Goal: Information Seeking & Learning: Learn about a topic

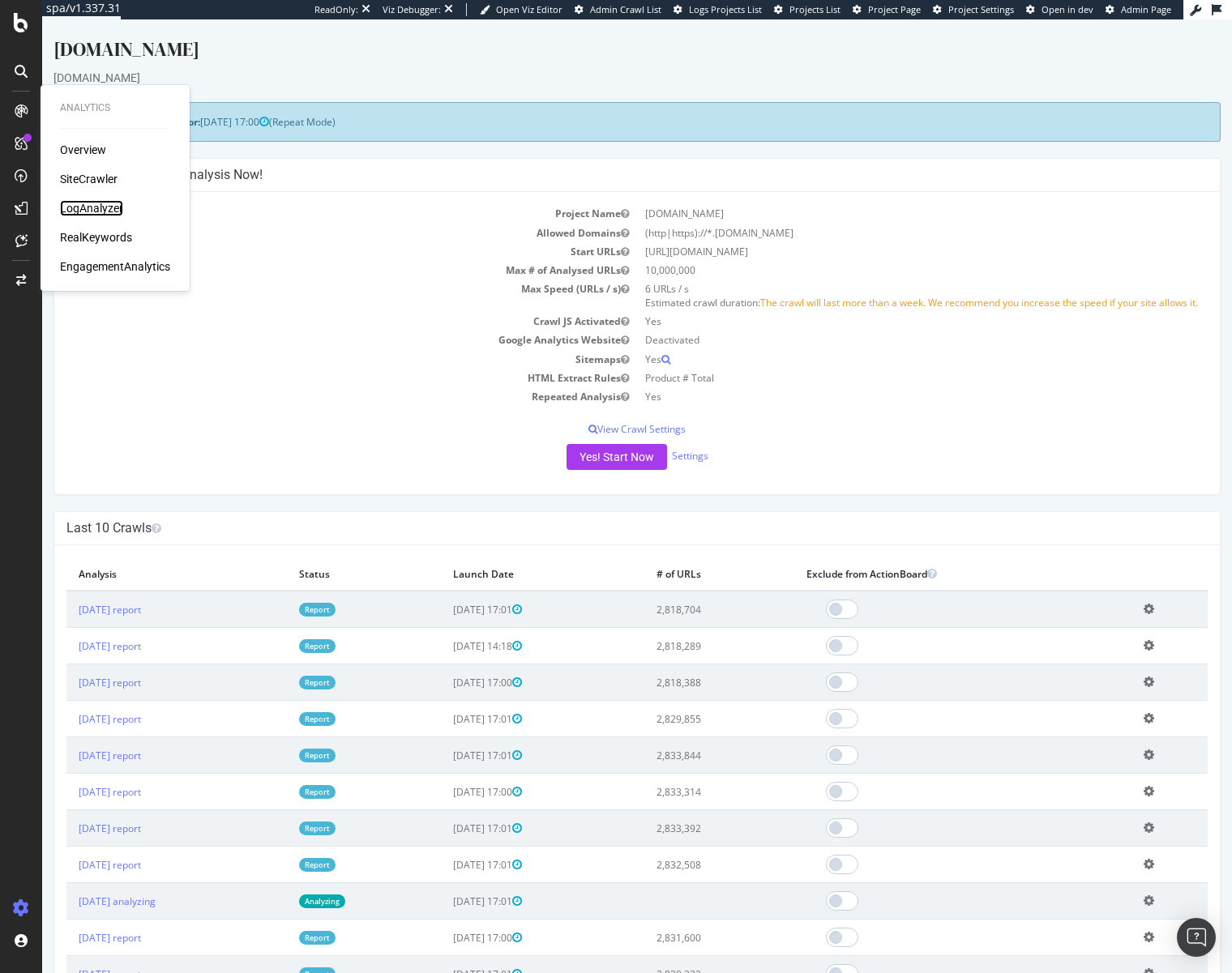
click at [76, 208] on div "LogAnalyzer" at bounding box center [91, 208] width 63 height 16
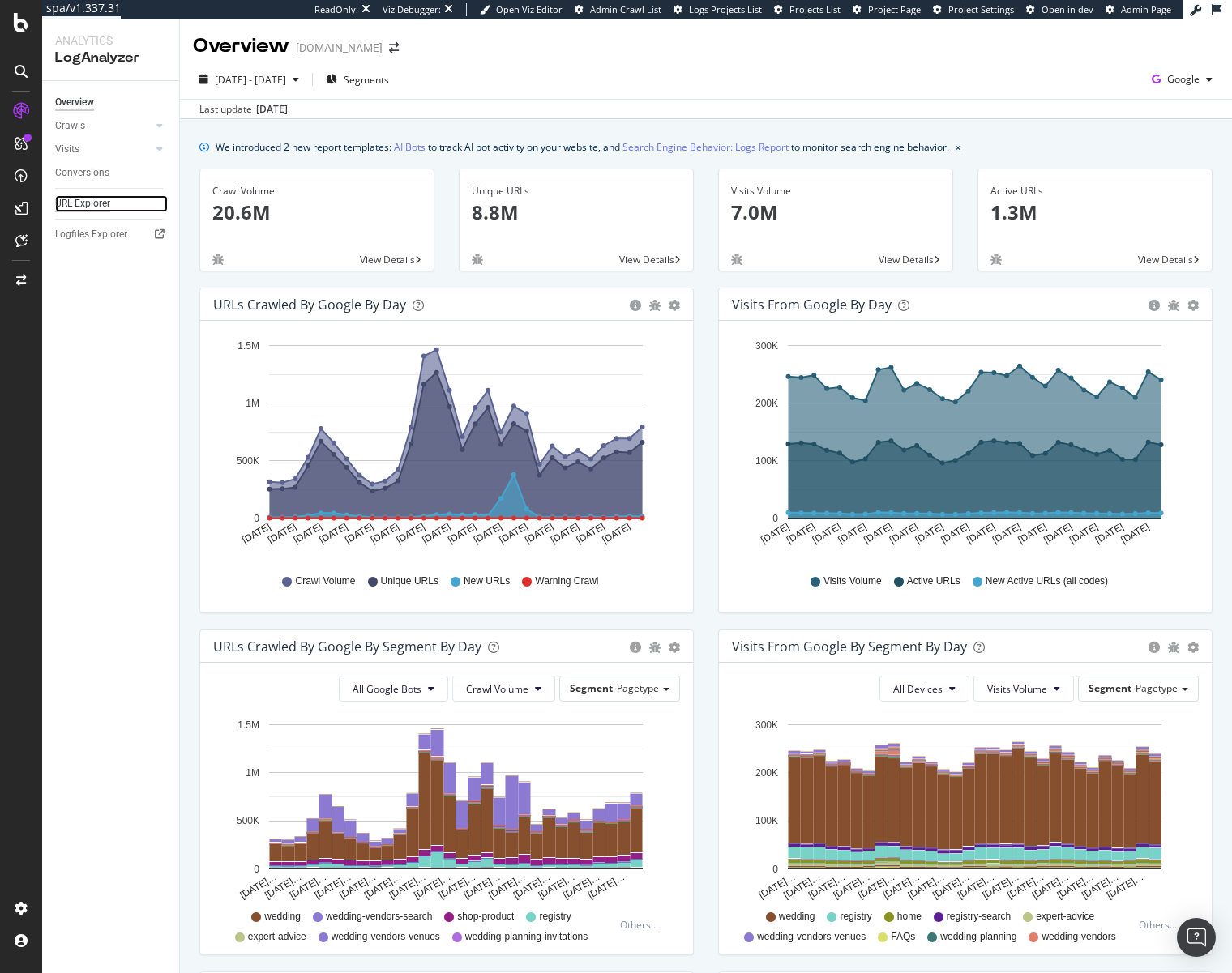
click at [88, 204] on div "URL Explorer" at bounding box center [83, 204] width 55 height 17
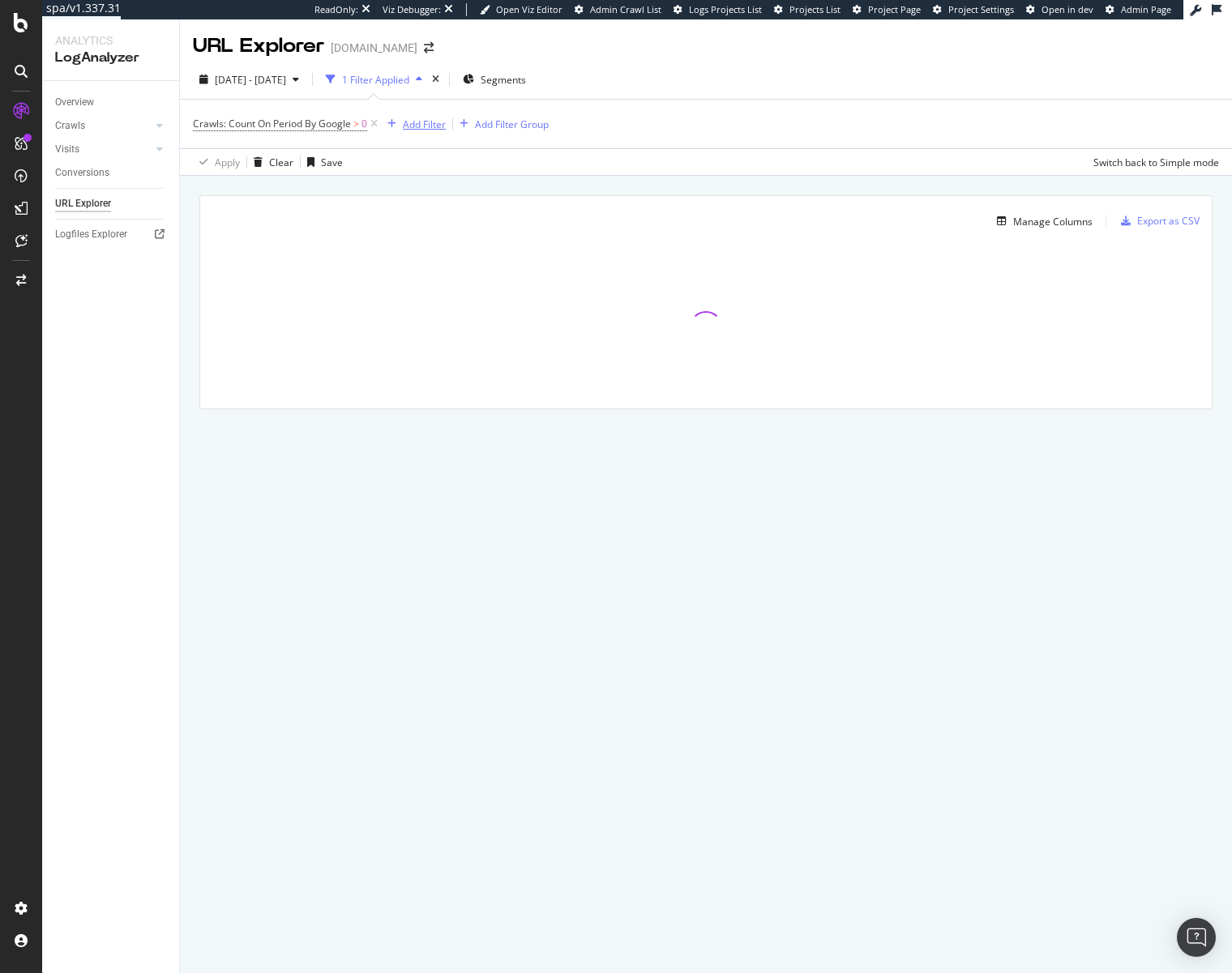
click at [391, 128] on icon "button" at bounding box center [392, 124] width 9 height 9
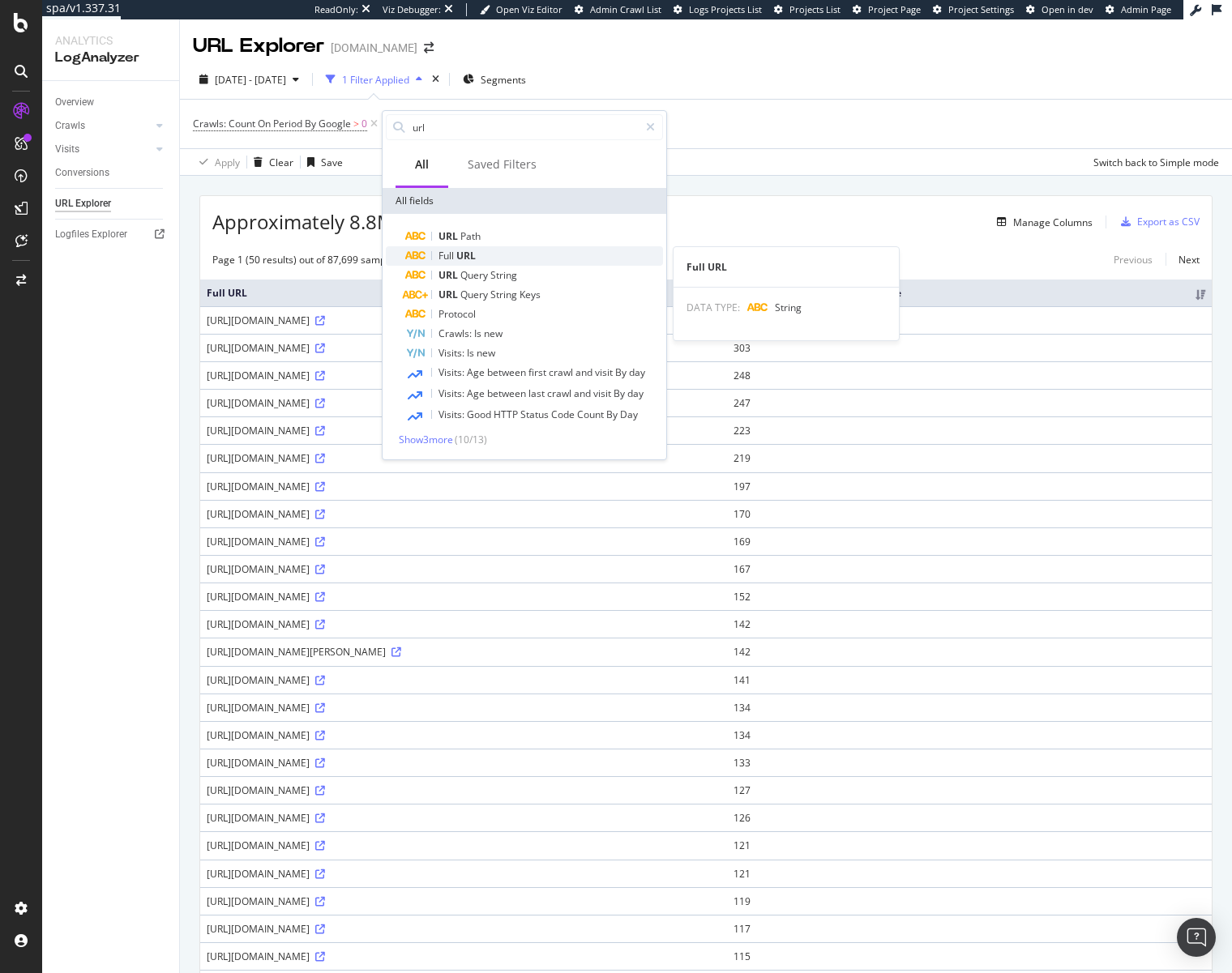
type input "url"
click at [481, 249] on div "Full URL" at bounding box center [534, 256] width 258 height 20
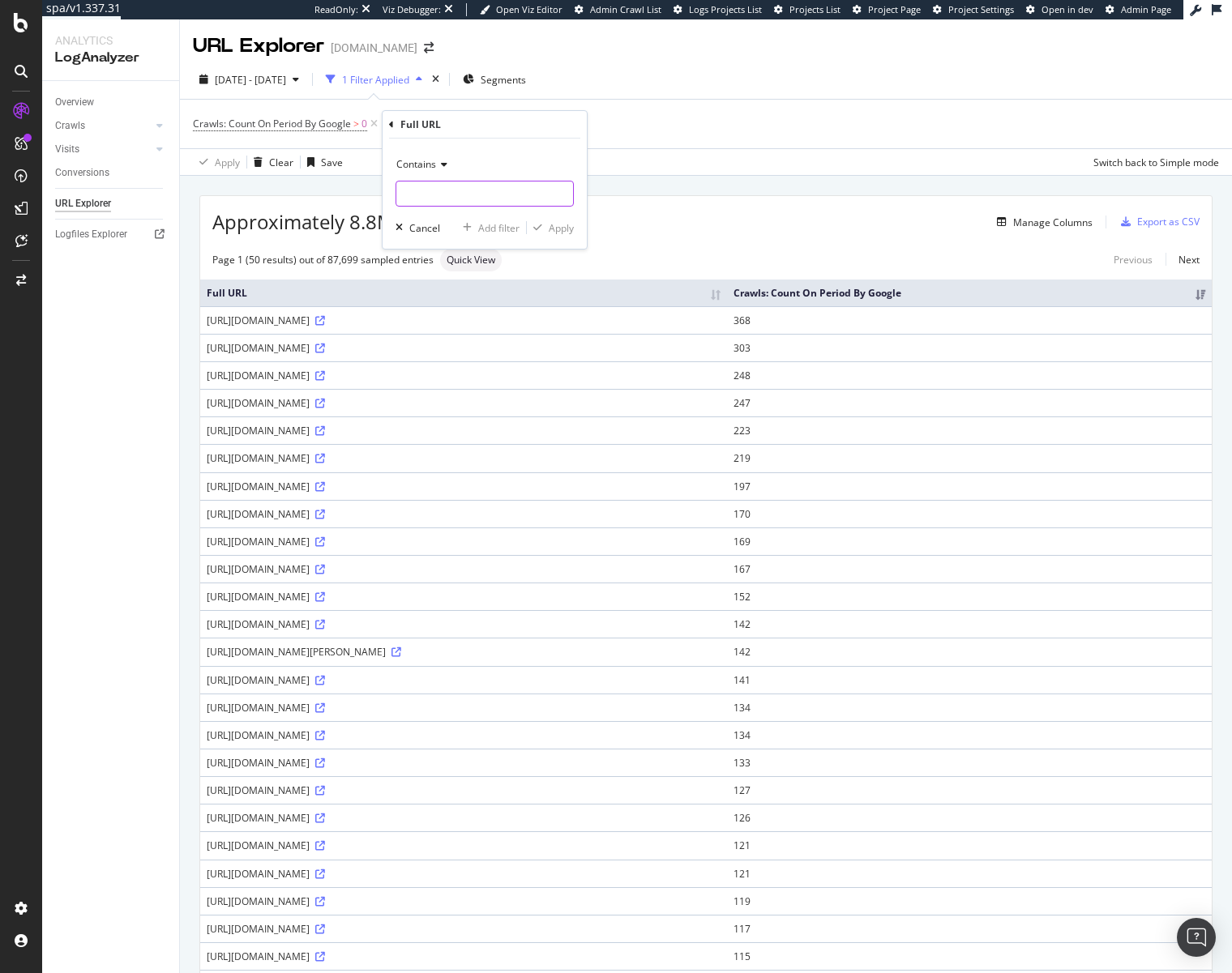
click at [458, 193] on input "text" at bounding box center [484, 193] width 176 height 26
type input "ryanwedding"
click at [564, 227] on div "Apply" at bounding box center [561, 228] width 25 height 14
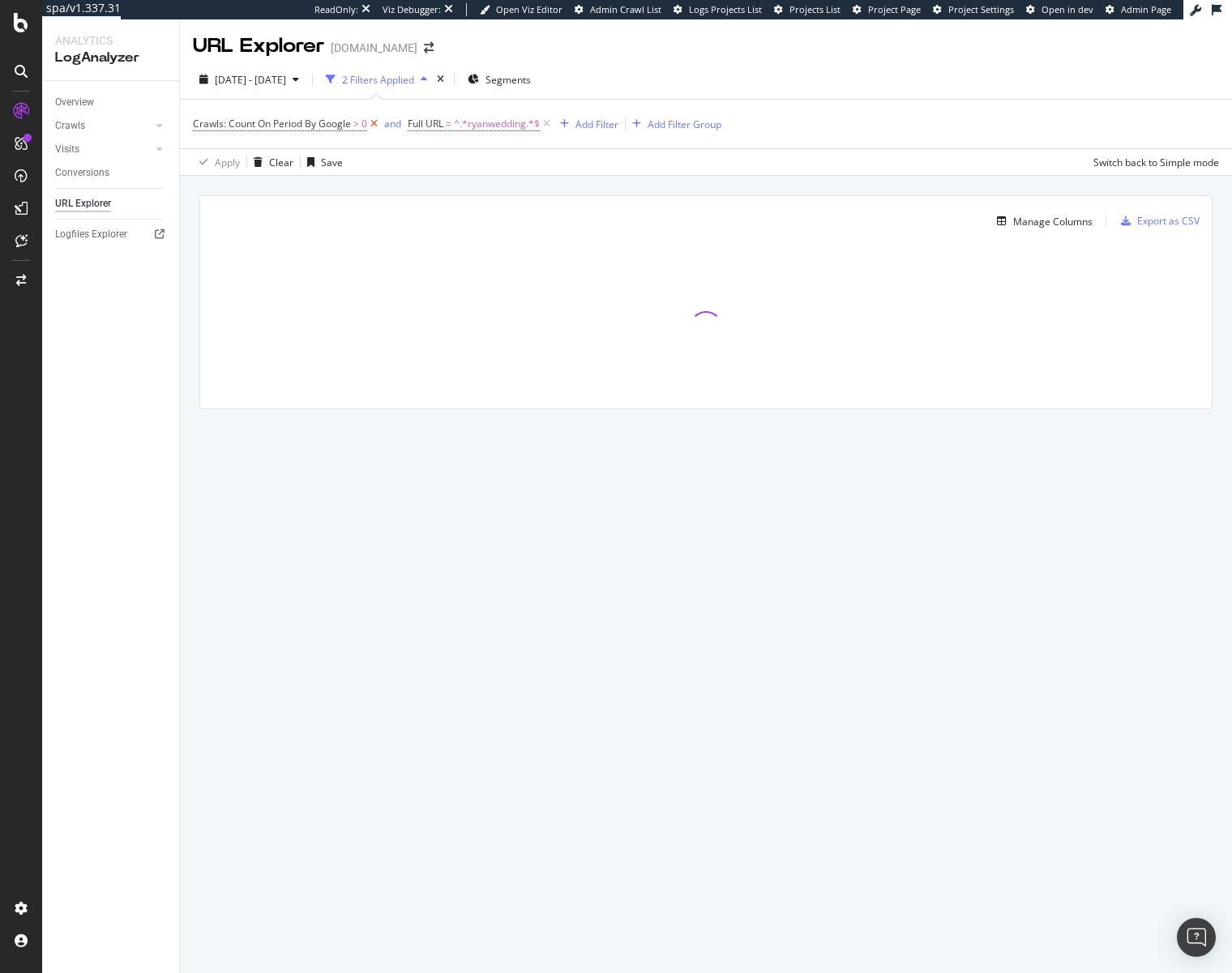
click at [375, 124] on icon at bounding box center [374, 124] width 14 height 16
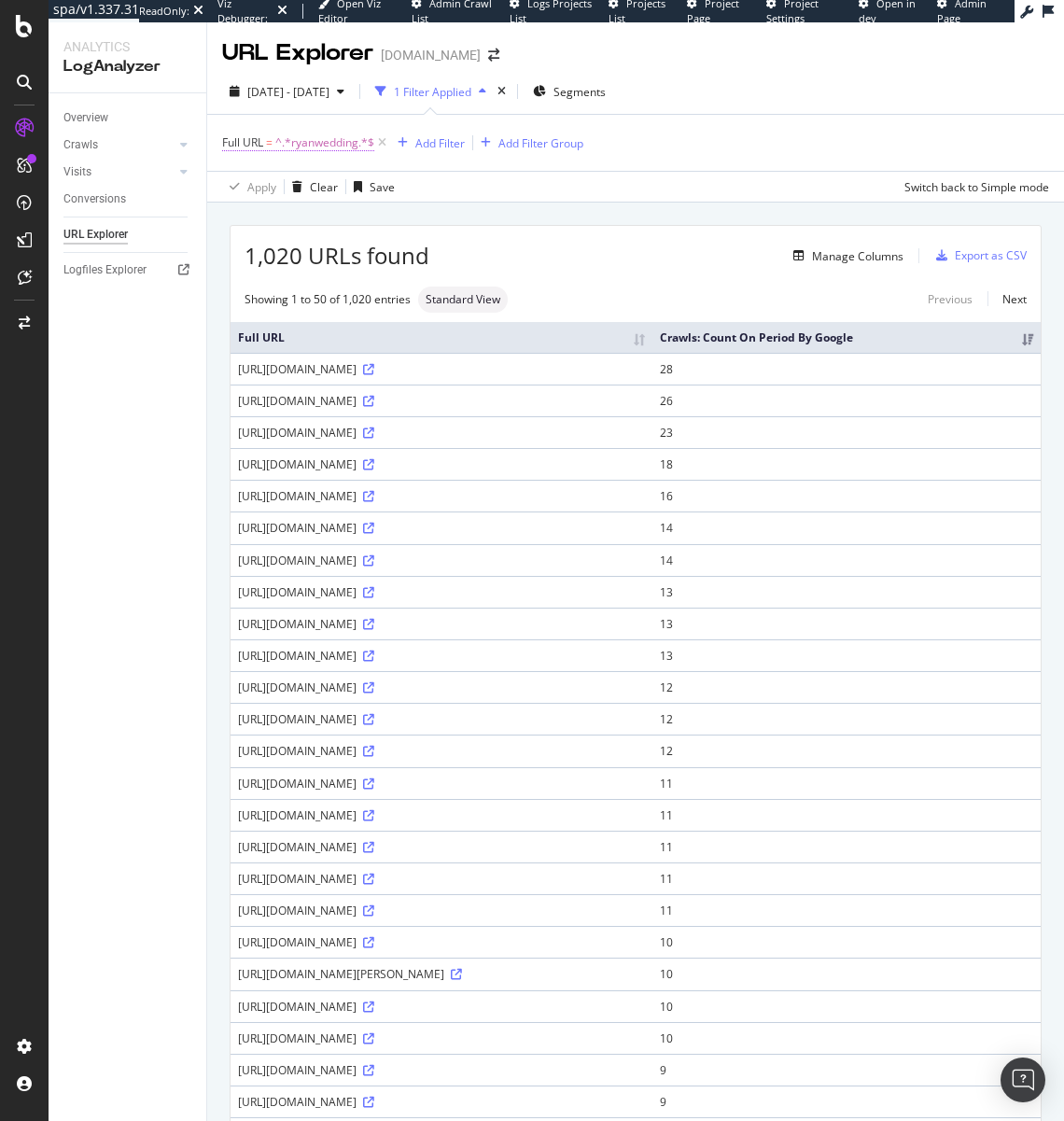
click at [291, 144] on span "^.*ryanwedding.*$" at bounding box center [325, 142] width 99 height 27
click at [245, 220] on input "ryanwedding" at bounding box center [328, 220] width 177 height 29
type input "kaneryanwedding"
click at [422, 266] on div "Apply" at bounding box center [428, 260] width 28 height 16
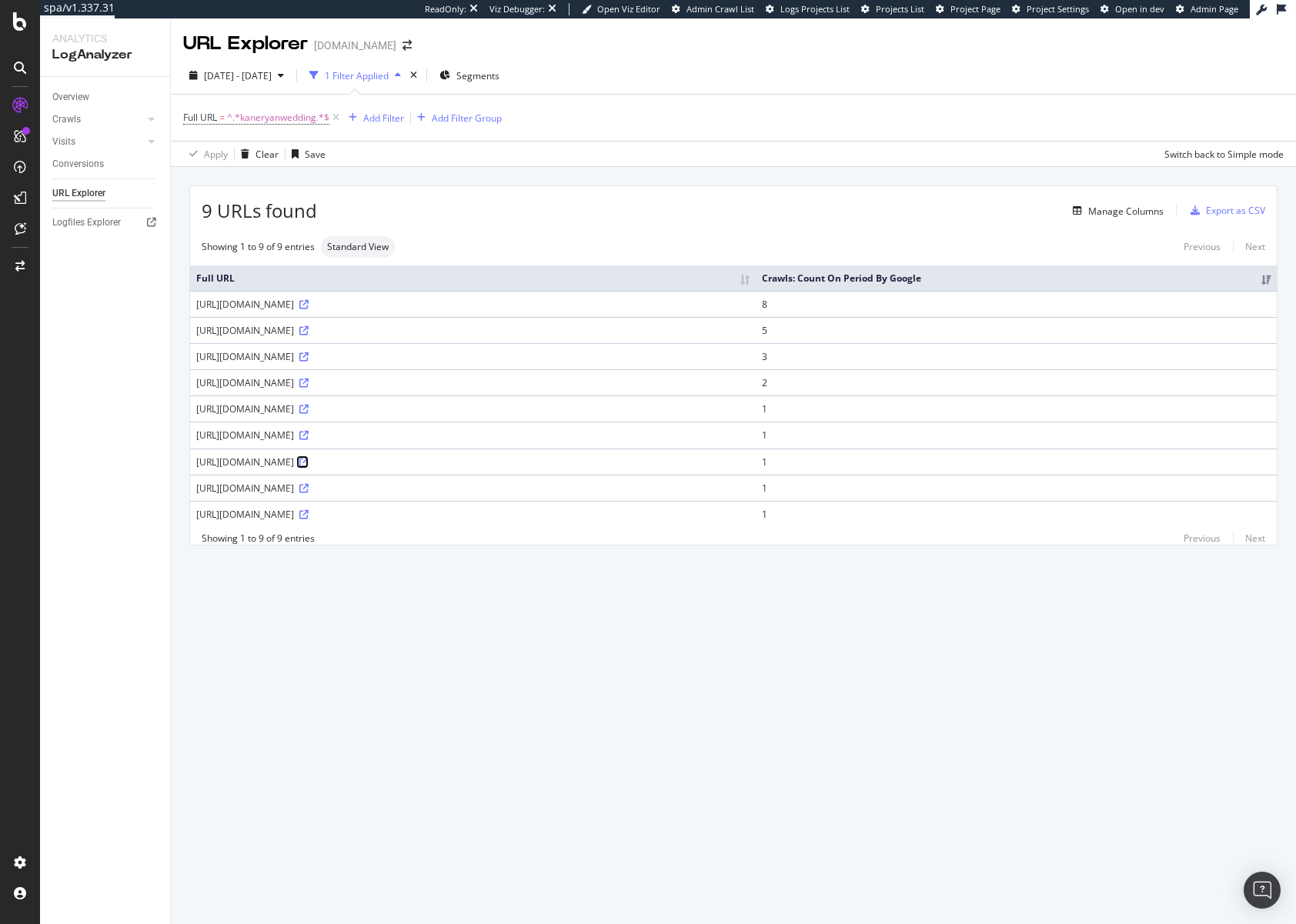
click at [308, 465] on icon at bounding box center [303, 462] width 9 height 9
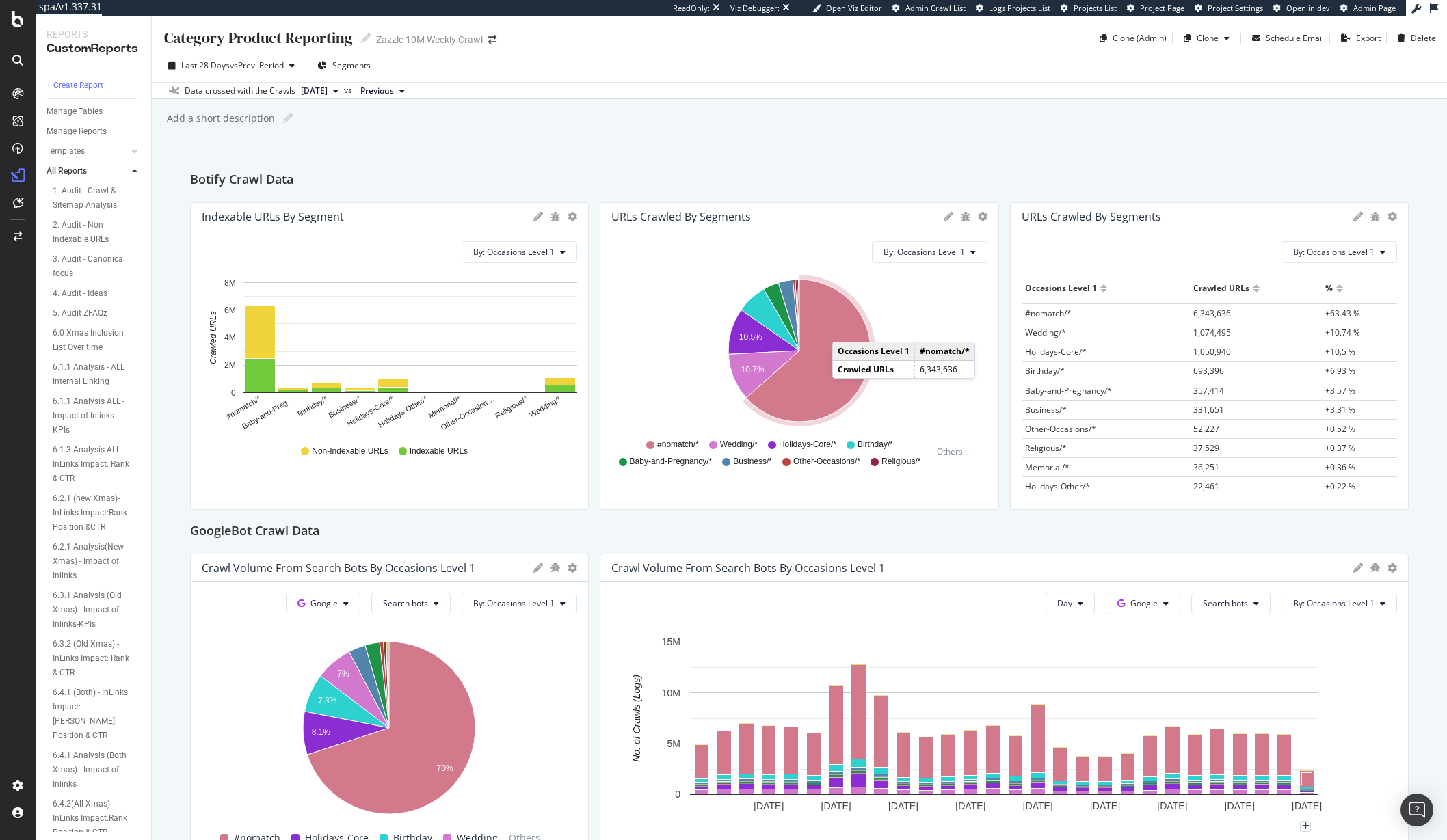
click at [846, 328] on icon "A chart." at bounding box center [809, 351] width 124 height 142
click at [946, 220] on icon at bounding box center [948, 216] width 9 height 9
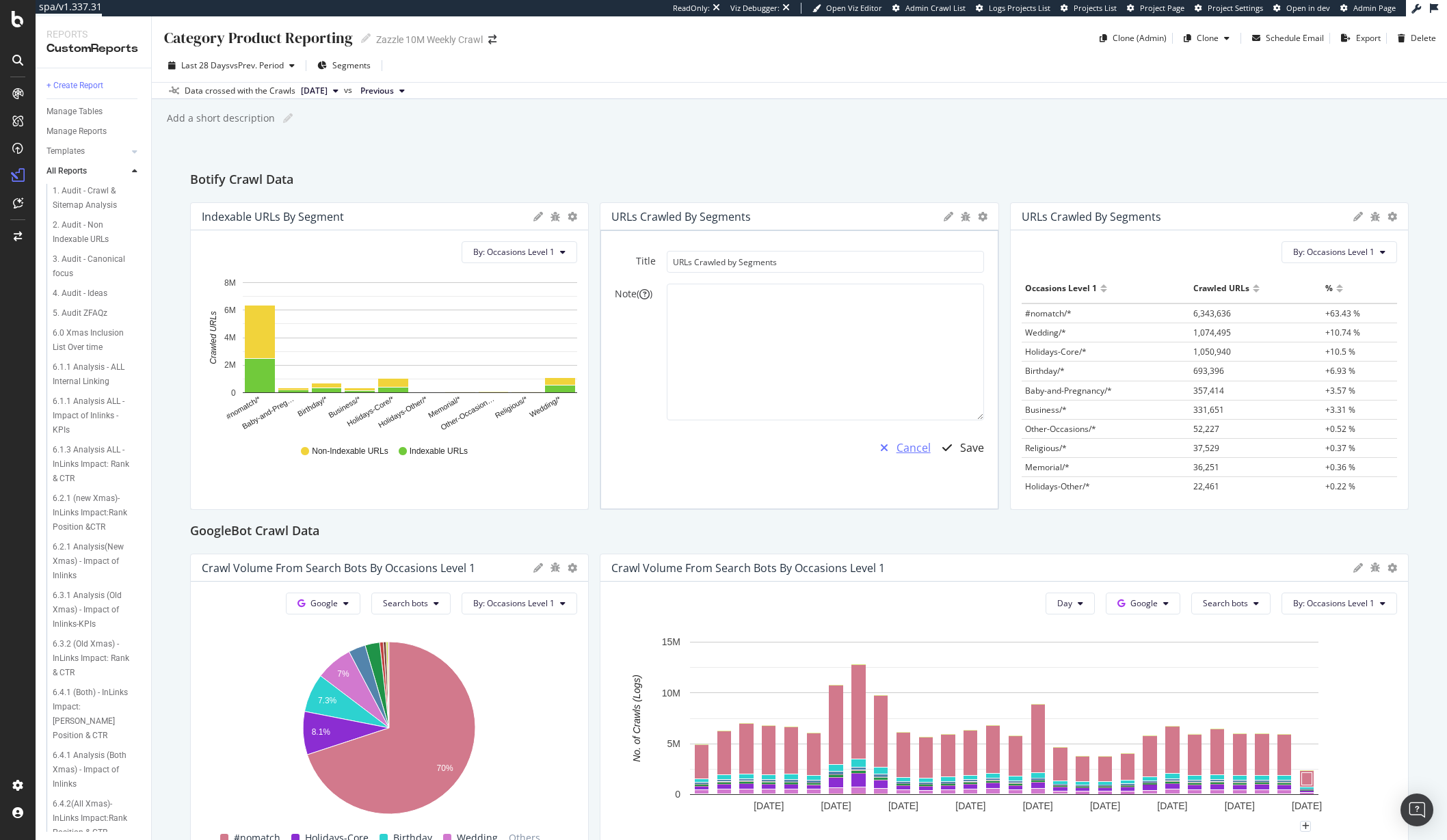
click at [919, 451] on div "Cancel" at bounding box center [914, 448] width 35 height 16
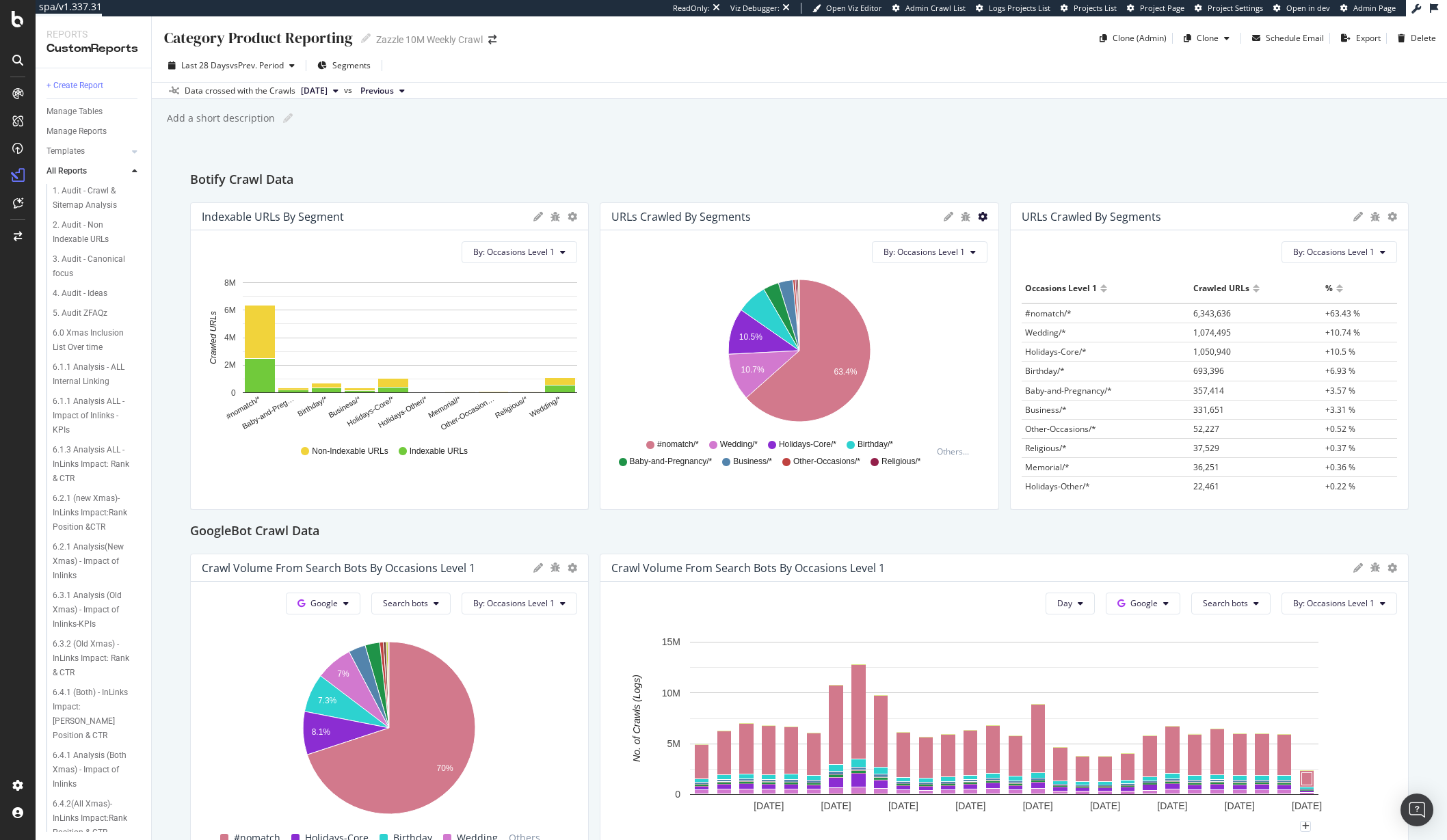
click at [979, 221] on icon "gear" at bounding box center [982, 216] width 9 height 9
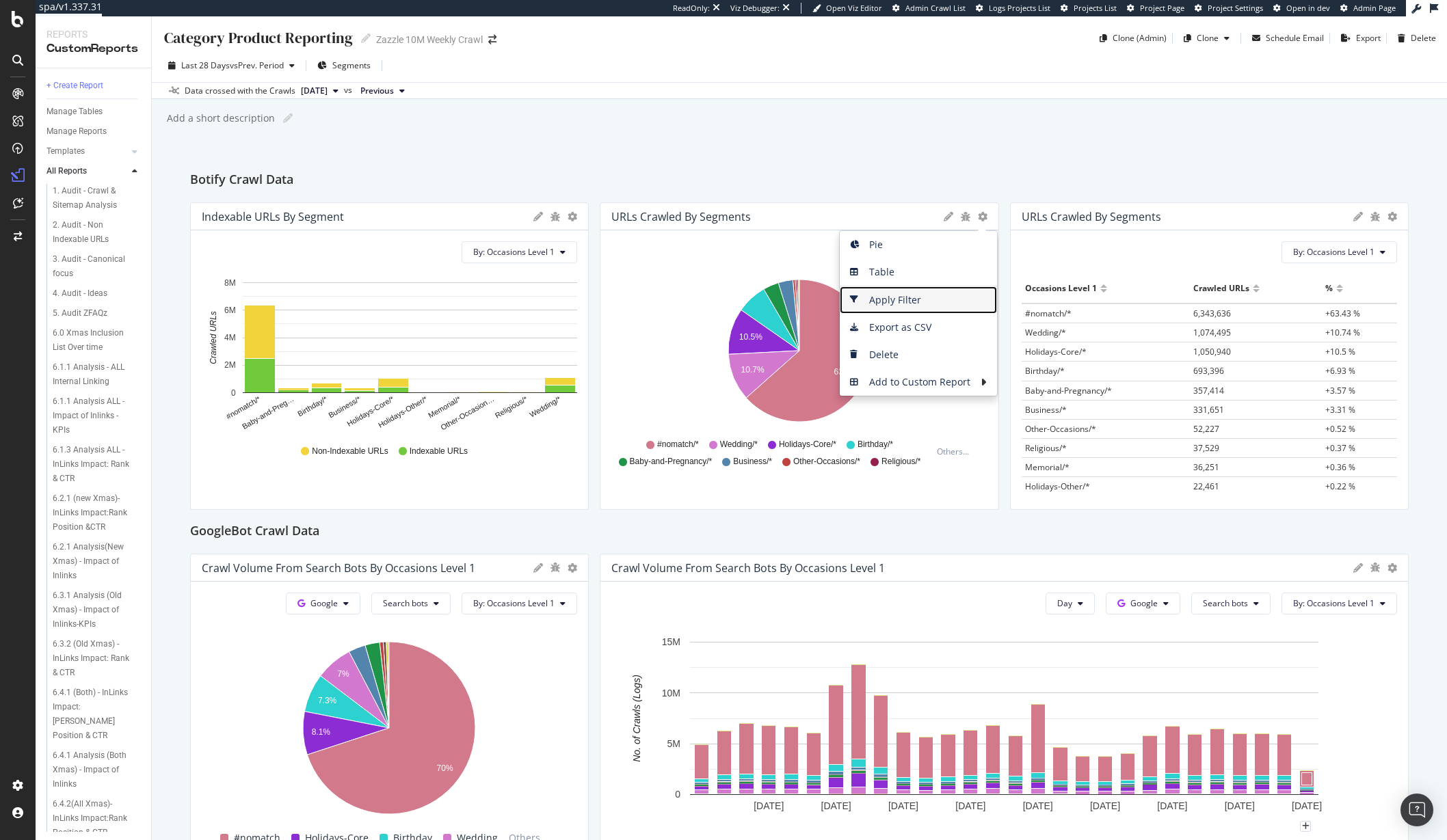
click at [909, 309] on span "Apply Filter" at bounding box center [918, 300] width 157 height 21
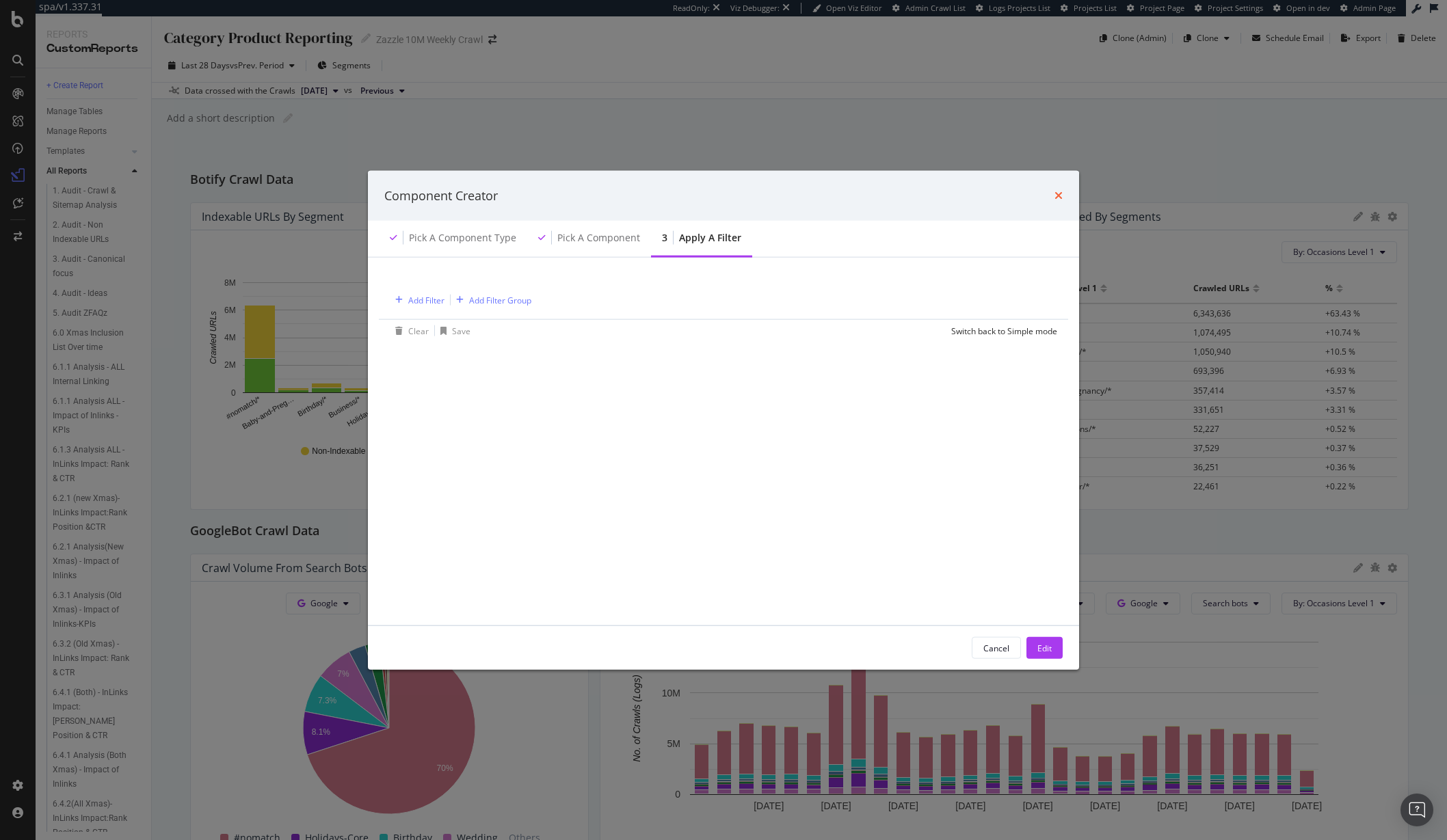
click at [1055, 190] on icon "times" at bounding box center [1058, 195] width 8 height 11
click at [1060, 193] on icon "times" at bounding box center [1058, 195] width 8 height 11
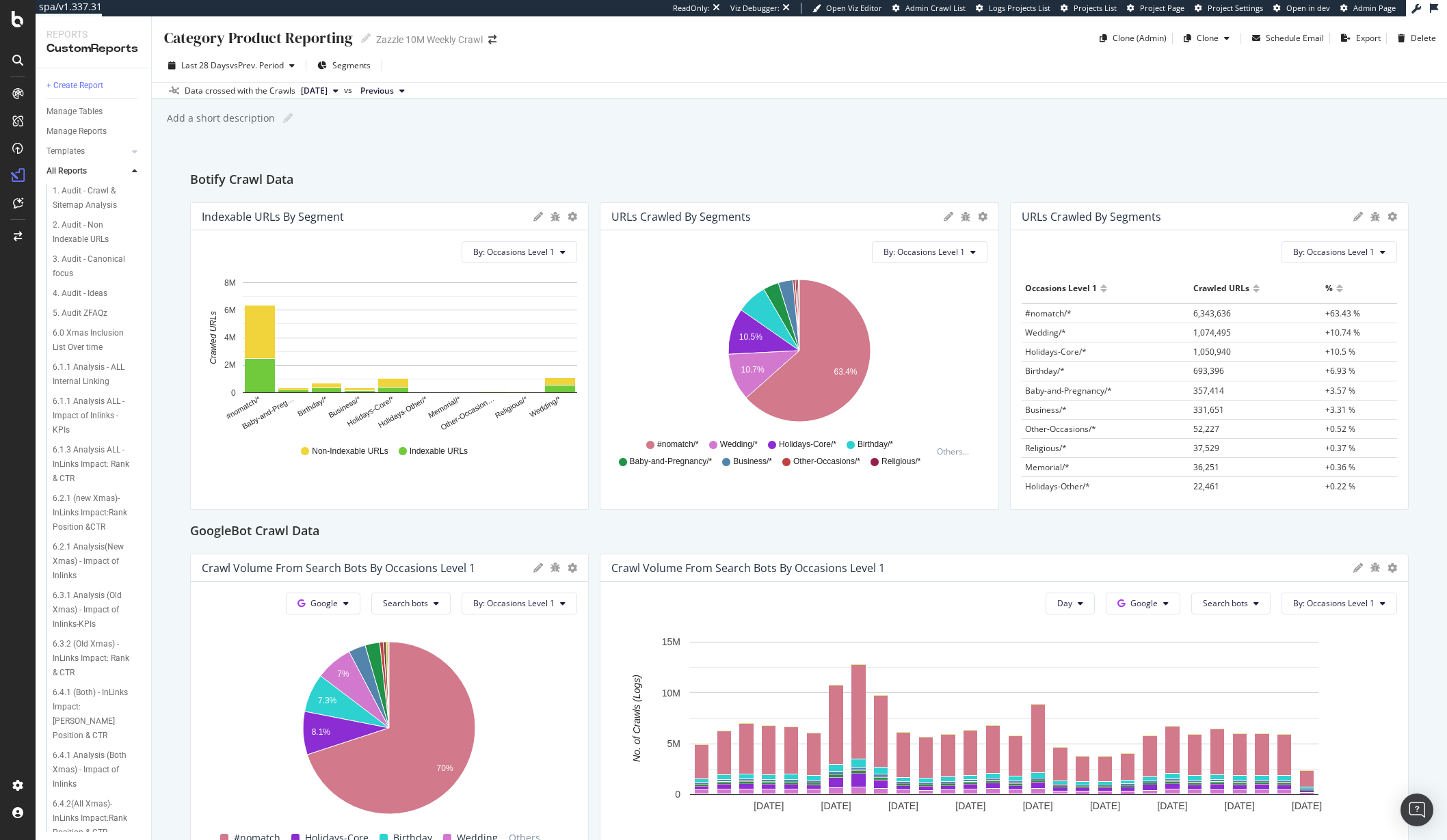
click at [983, 210] on div "Pie Table Apply Filter Export as CSV Delete Add to Custom Report" at bounding box center [965, 216] width 44 height 14
click at [986, 224] on div at bounding box center [992, 356] width 14 height 308
click at [983, 217] on icon "gear" at bounding box center [982, 216] width 9 height 9
click at [914, 304] on span "Apply Filter" at bounding box center [918, 300] width 157 height 21
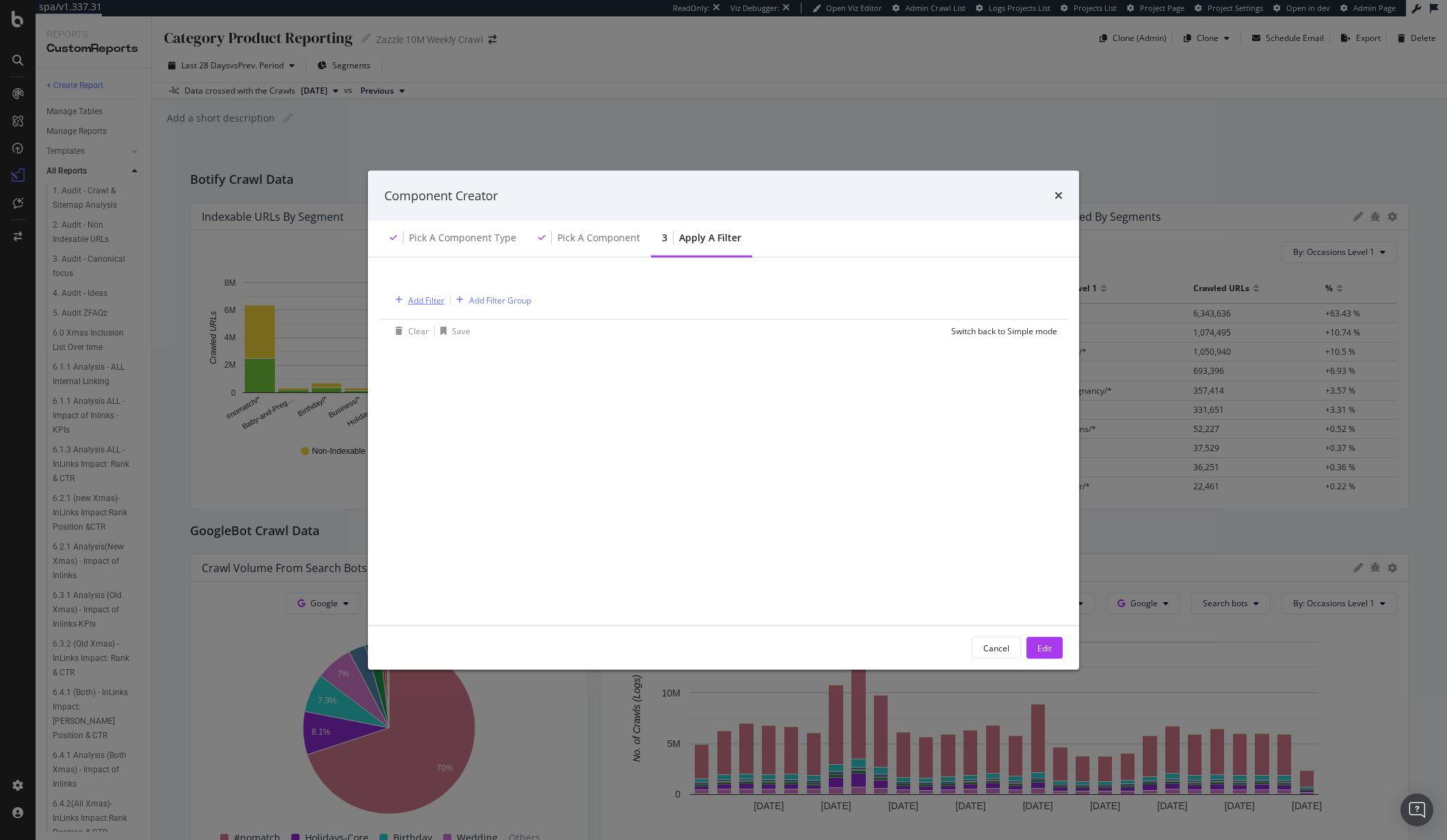
click at [415, 298] on div "Add Filter" at bounding box center [426, 300] width 36 height 11
type input "["
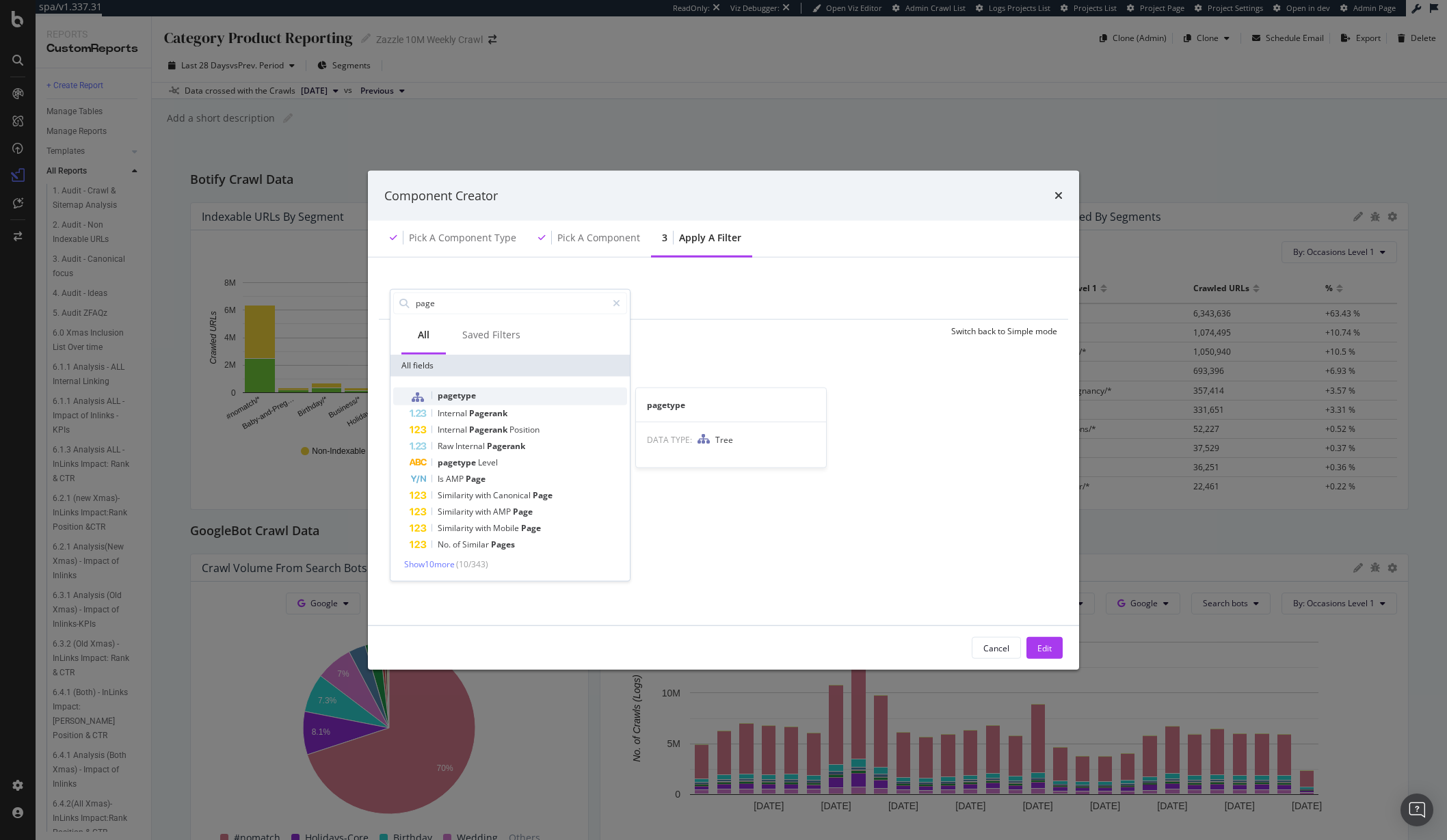
type input "page"
click at [457, 390] on span "pagetype" at bounding box center [456, 394] width 38 height 11
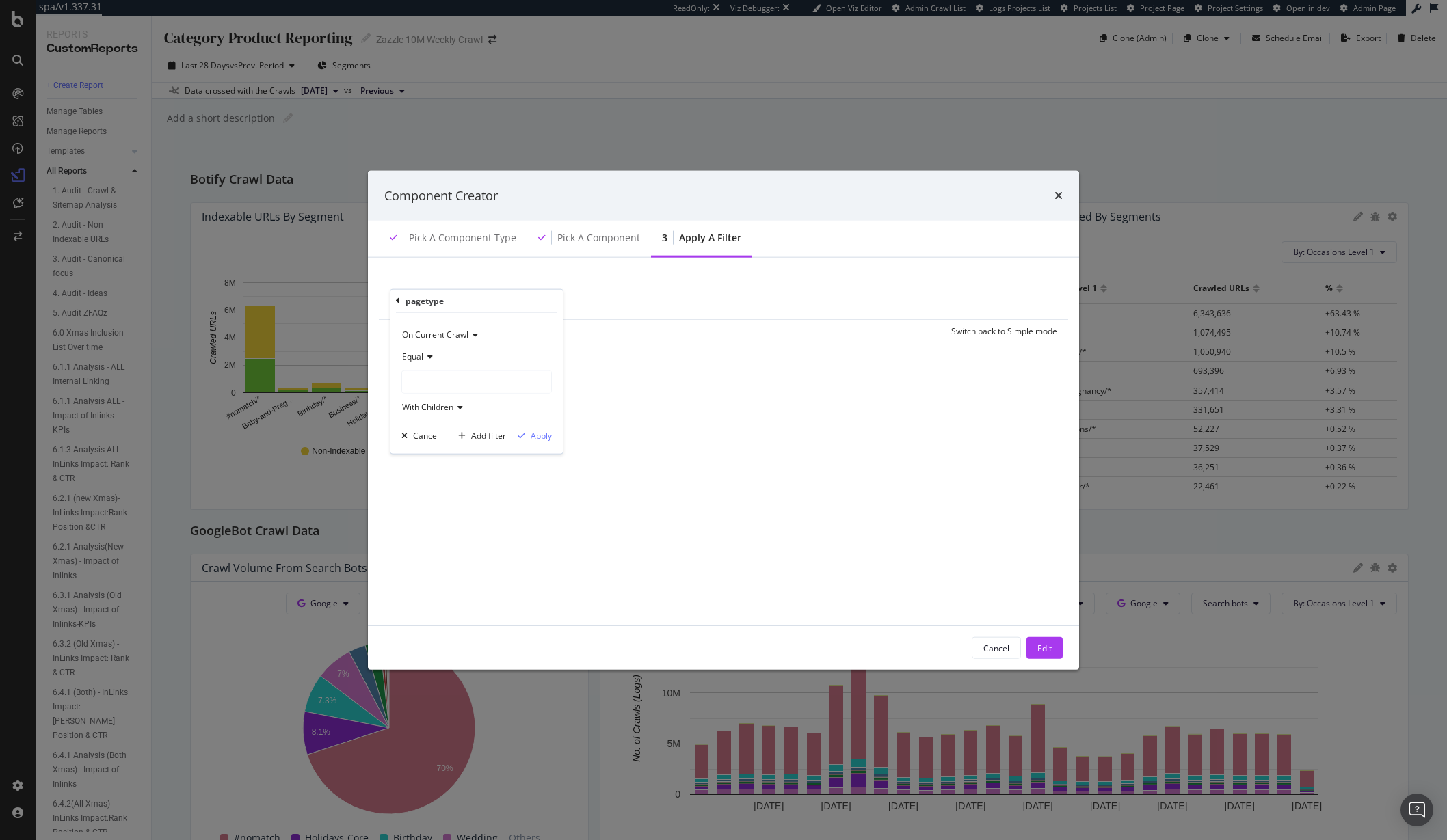
click at [428, 361] on div "Equal" at bounding box center [476, 356] width 150 height 22
click at [438, 397] on span "Not Equal" at bounding box center [426, 402] width 37 height 11
click at [470, 387] on div "modal" at bounding box center [476, 382] width 149 height 22
